Goal: Task Accomplishment & Management: Complete application form

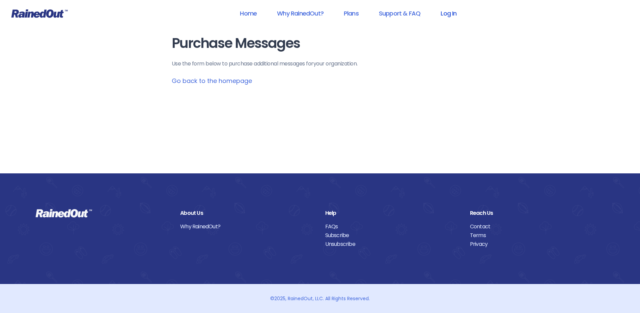
click at [447, 13] on link "Log In" at bounding box center [448, 13] width 33 height 15
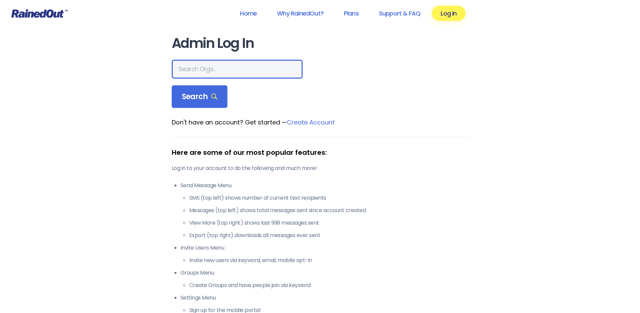
click at [207, 74] on input "text" at bounding box center [237, 69] width 131 height 19
type input "hfah"
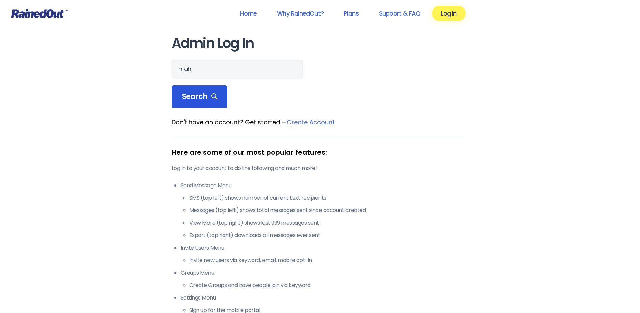
click at [196, 98] on span "Search" at bounding box center [200, 96] width 36 height 9
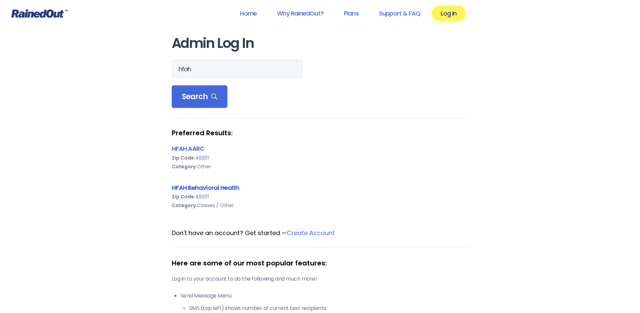
click at [199, 186] on link "HFAH Behavioral Health" at bounding box center [206, 188] width 68 height 8
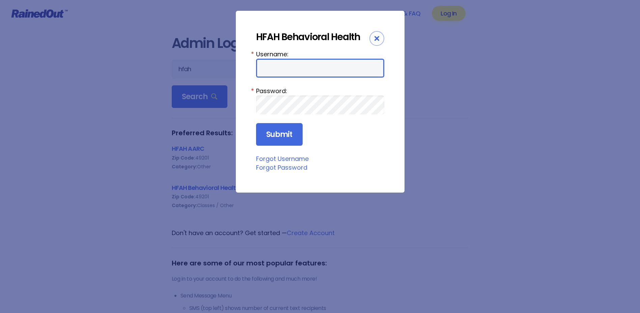
type input "chargenurse"
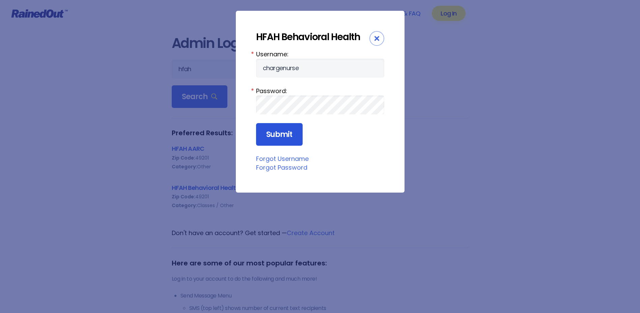
click at [278, 135] on input "Submit" at bounding box center [279, 134] width 47 height 23
